Goal: Obtain resource: Download file/media

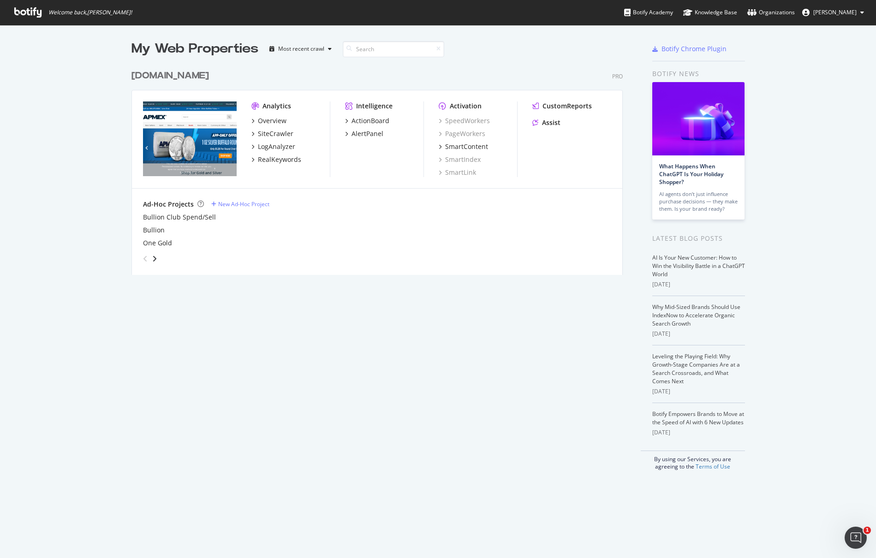
scroll to position [549, 858]
click at [278, 158] on div "RealKeywords" at bounding box center [279, 159] width 43 height 9
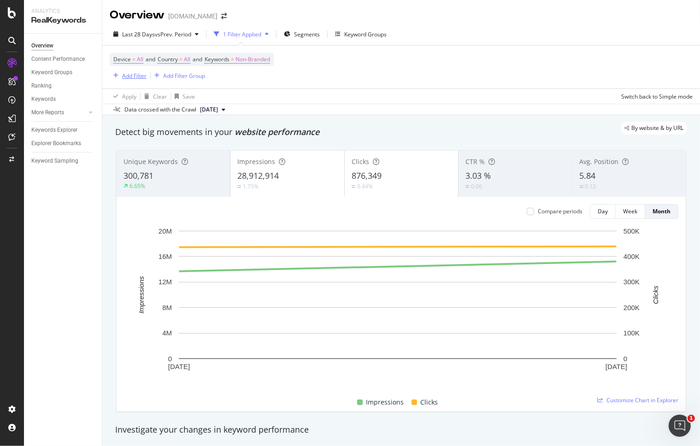
click at [135, 75] on div "Add Filter" at bounding box center [134, 76] width 24 height 8
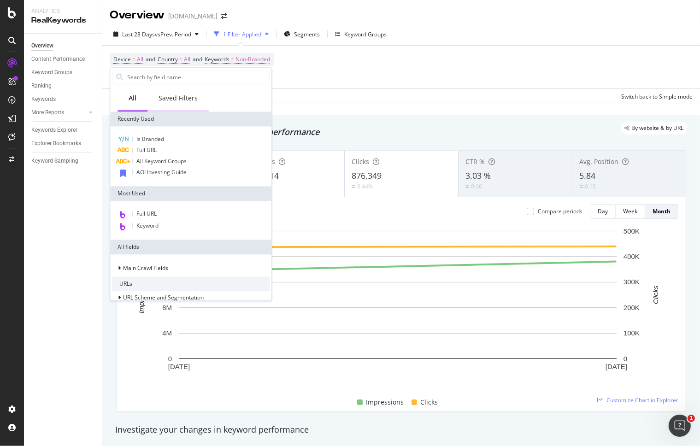
click at [175, 100] on div "Saved Filters" at bounding box center [178, 98] width 39 height 9
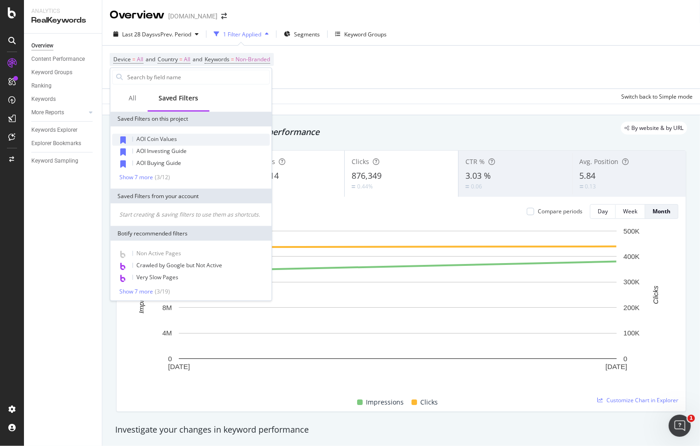
click at [160, 139] on span "AOI Coin Values" at bounding box center [156, 139] width 41 height 8
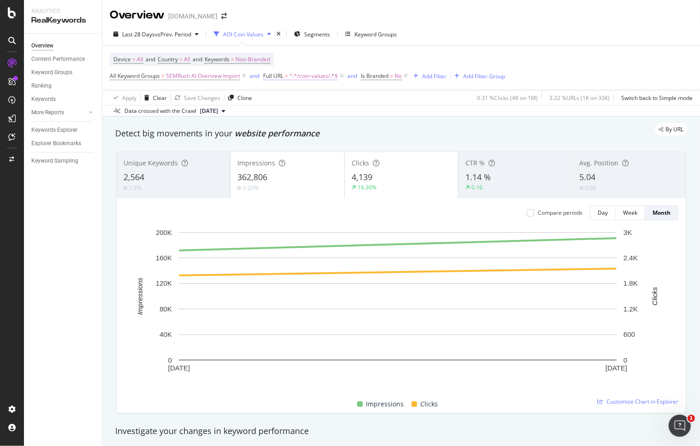
click at [314, 75] on span "^.*/coin-values/.*$" at bounding box center [314, 76] width 48 height 13
click at [370, 136] on div "Apply" at bounding box center [367, 134] width 14 height 8
click at [186, 33] on span "vs Prev. Period" at bounding box center [173, 34] width 36 height 8
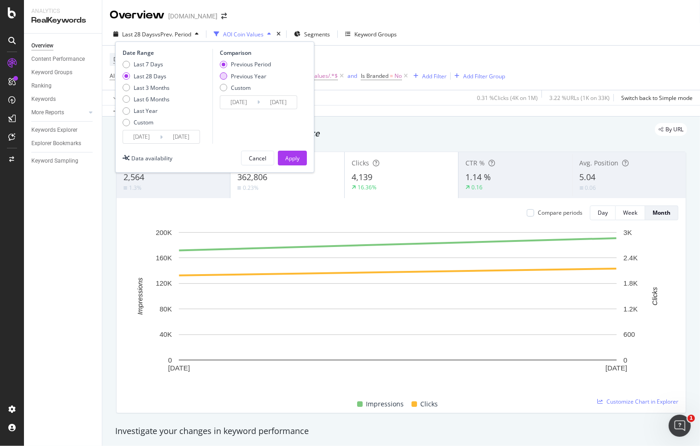
click at [224, 76] on div "Previous Year" at bounding box center [223, 75] width 7 height 7
type input "[DATE]"
click at [293, 159] on div "Apply" at bounding box center [292, 158] width 14 height 8
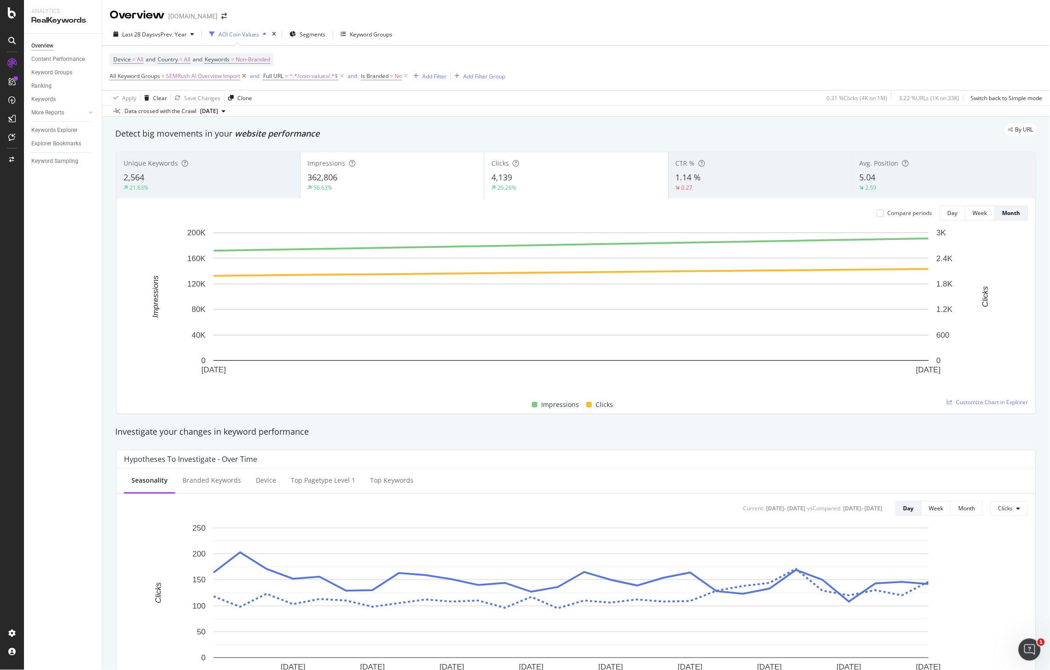
click at [244, 76] on icon at bounding box center [244, 75] width 8 height 9
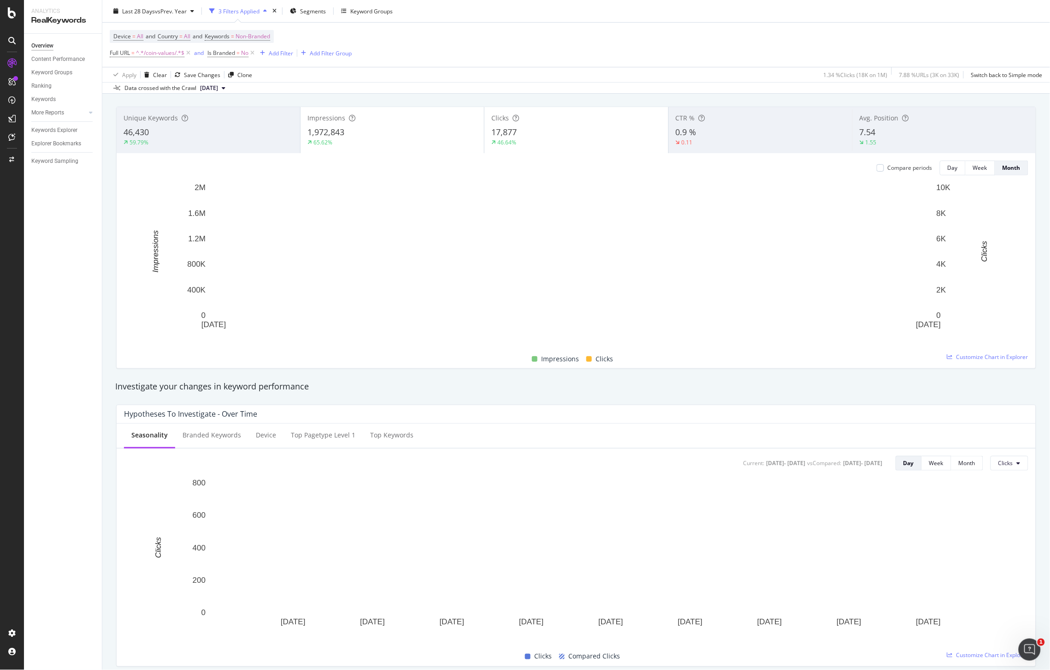
scroll to position [69, 0]
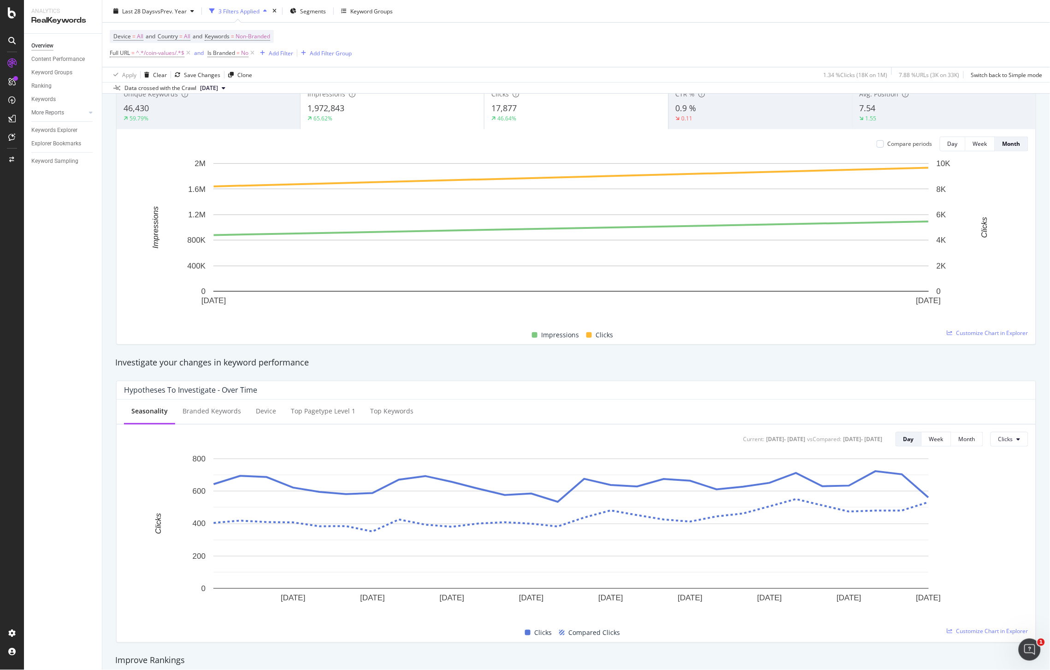
click at [77, 558] on div "Overview Content Performance Keyword Groups Ranking Keywords More Reports Count…" at bounding box center [63, 352] width 78 height 636
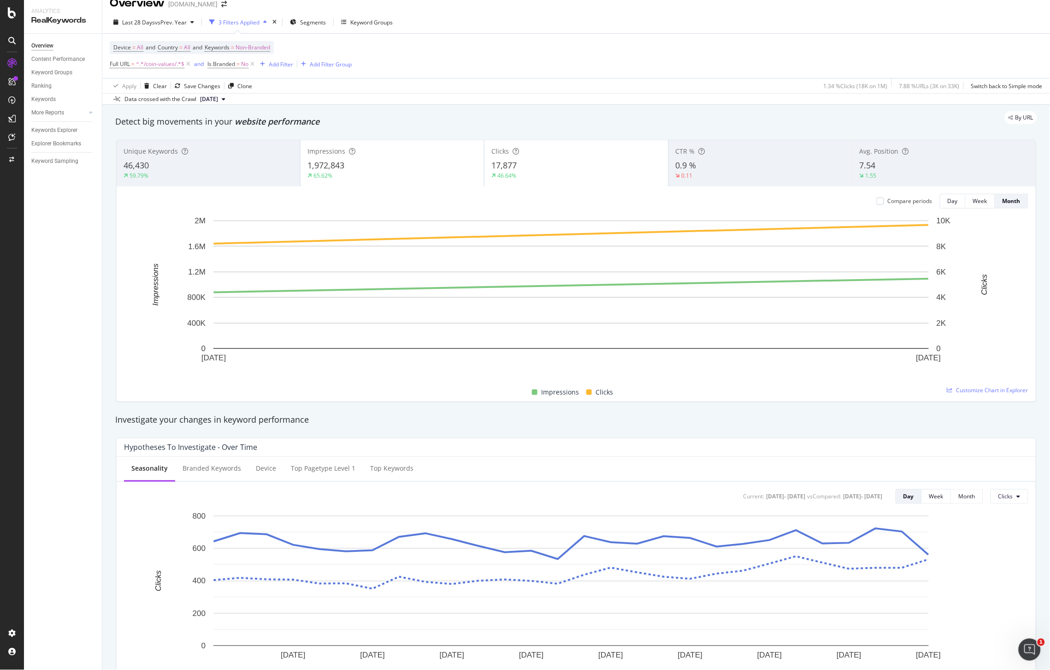
scroll to position [0, 0]
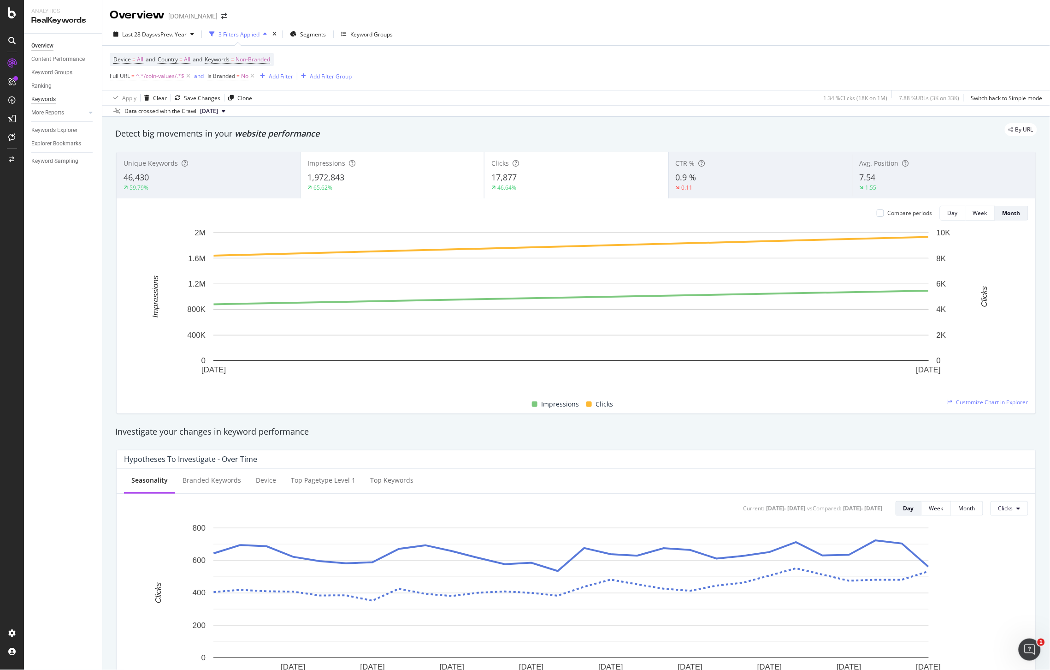
click at [41, 100] on div "Keywords" at bounding box center [43, 100] width 24 height 10
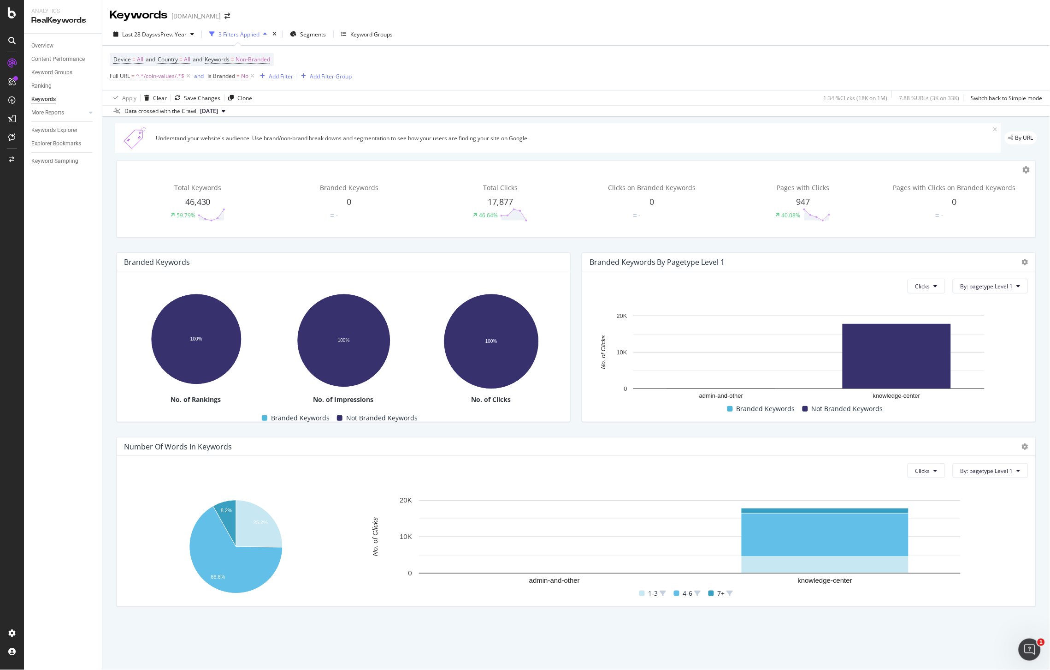
click at [73, 558] on div "Overview Content Performance Keyword Groups Ranking Keywords More Reports Count…" at bounding box center [63, 352] width 78 height 636
click at [59, 129] on div "Keywords Explorer" at bounding box center [54, 130] width 46 height 10
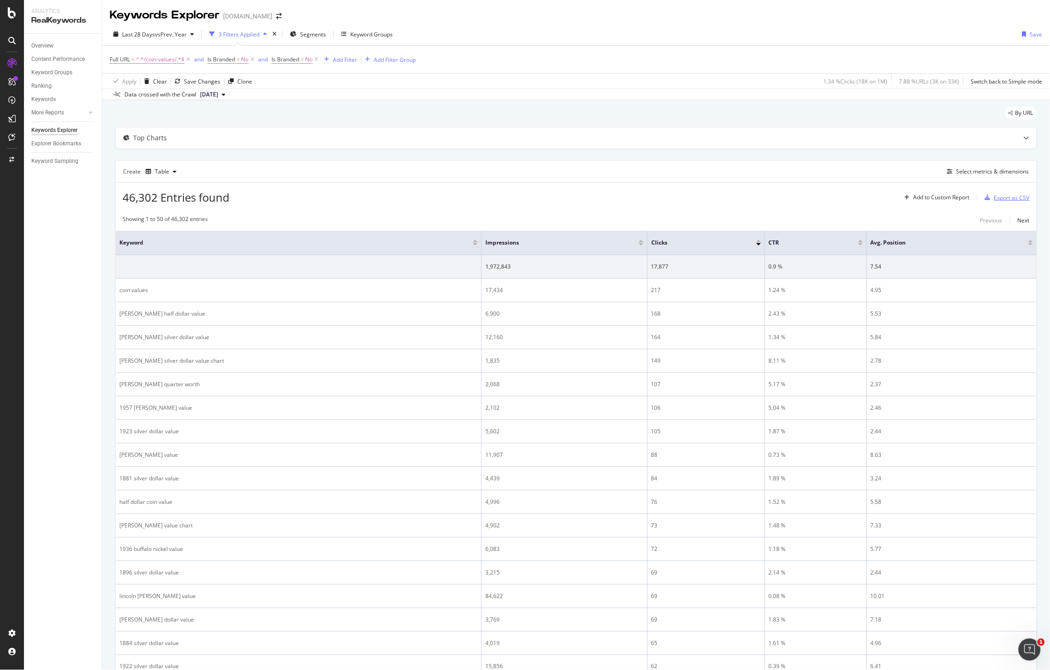
click at [875, 196] on div "Export as CSV" at bounding box center [1013, 198] width 36 height 8
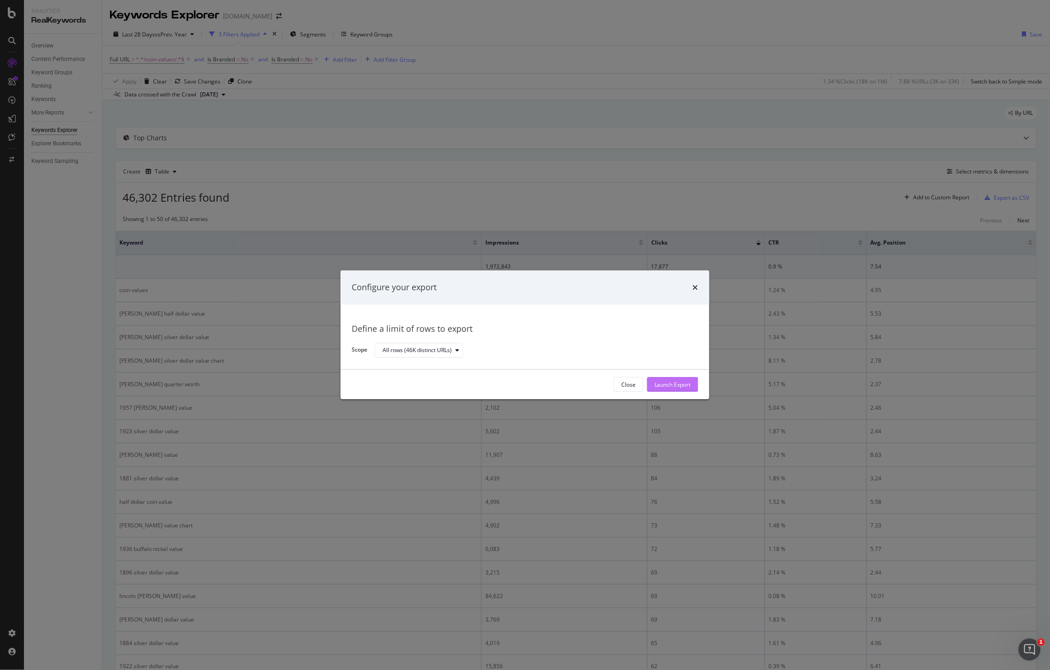
click at [692, 378] on button "Launch Export" at bounding box center [672, 384] width 51 height 15
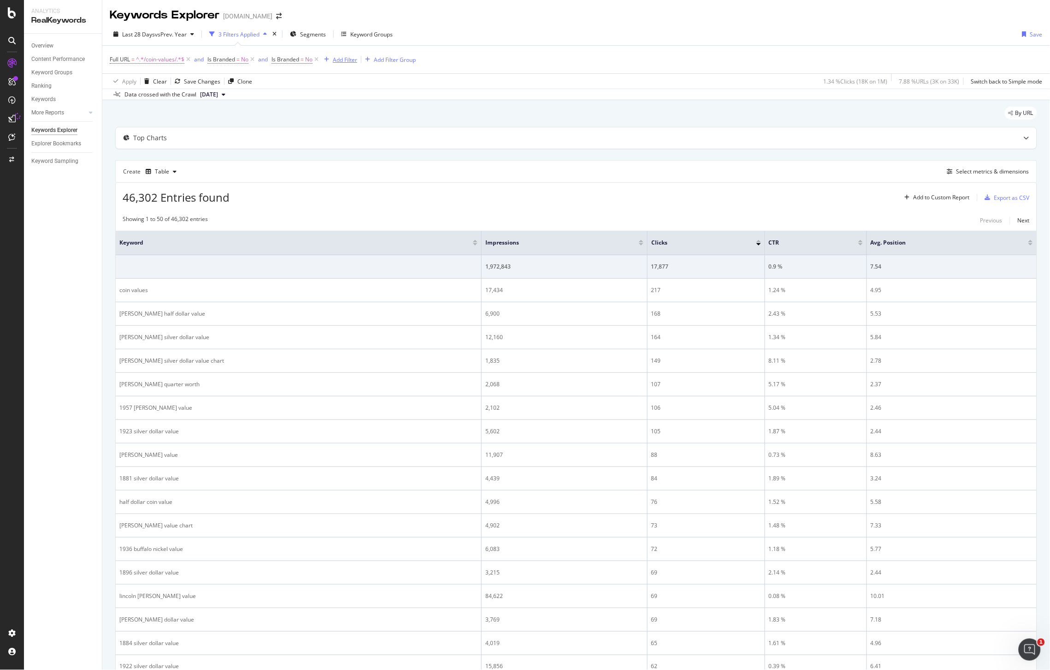
click at [341, 59] on div "Add Filter" at bounding box center [345, 60] width 24 height 8
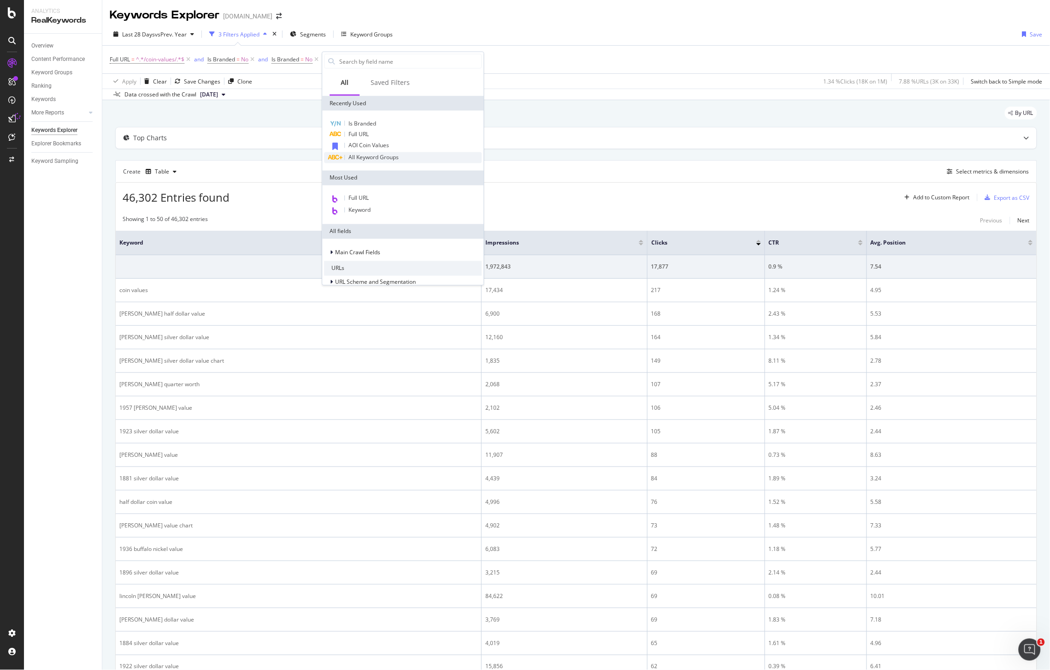
click at [386, 157] on span "All Keyword Groups" at bounding box center [374, 158] width 50 height 8
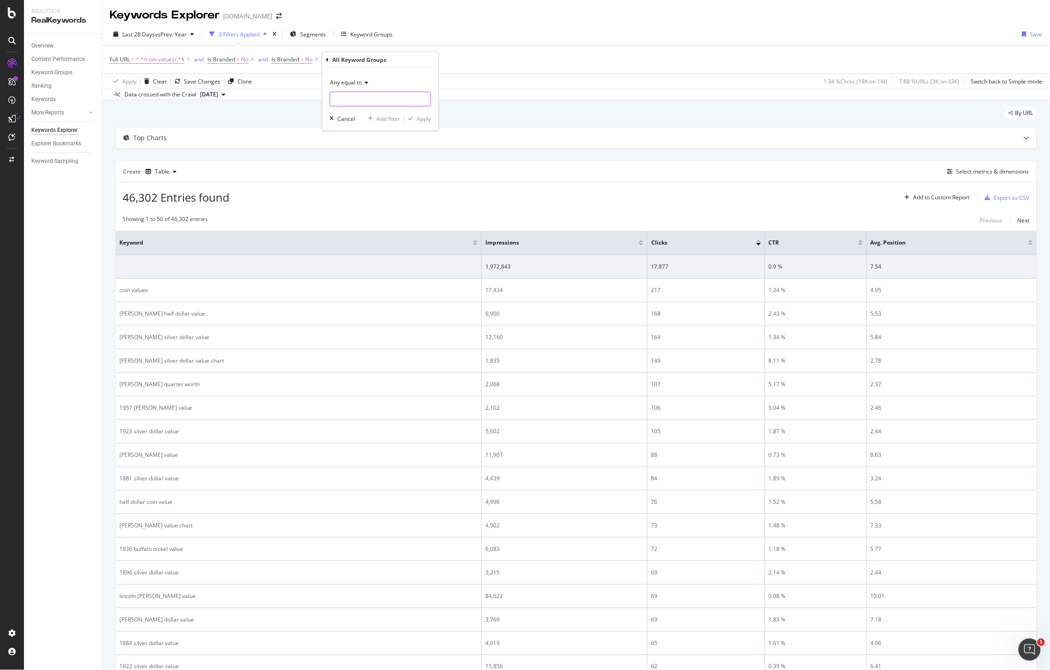
click at [361, 102] on input "text" at bounding box center [380, 99] width 101 height 15
click at [363, 108] on span "SEMRush AI Overview Import" at bounding box center [391, 111] width 118 height 8
type input "SEMRush AI Overview Import"
click at [415, 118] on div "button" at bounding box center [410, 119] width 12 height 6
click at [875, 198] on div "Export as CSV" at bounding box center [1013, 198] width 36 height 8
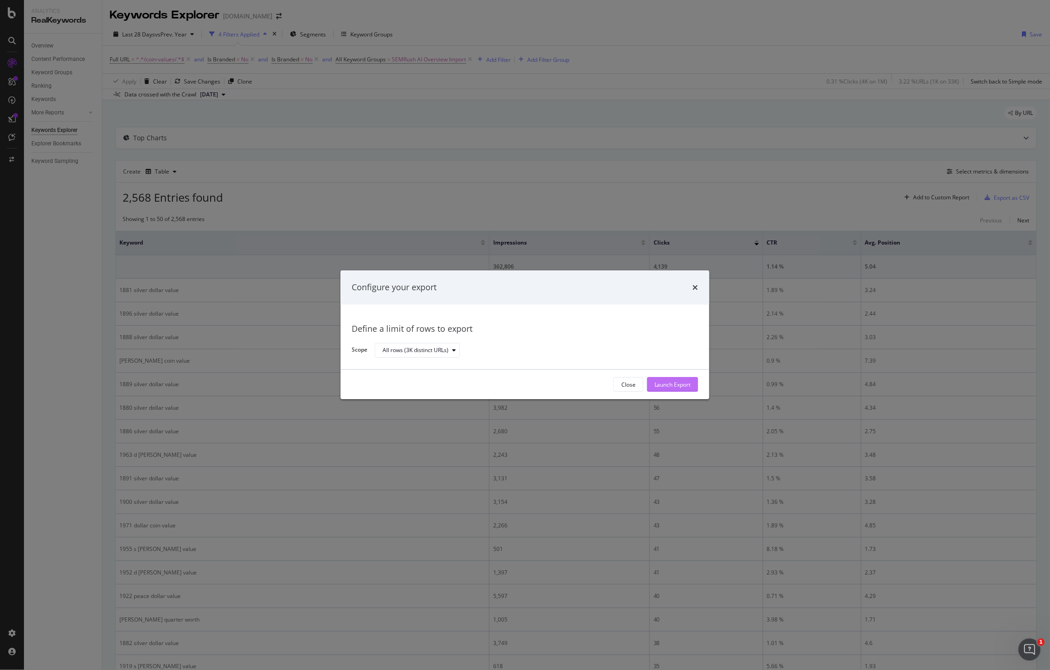
click at [672, 381] on div "Launch Export" at bounding box center [673, 384] width 36 height 8
